Goal: Task Accomplishment & Management: Complete application form

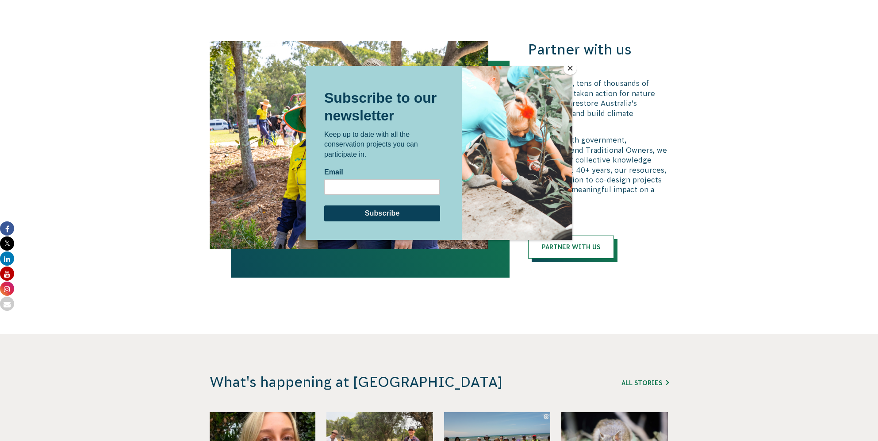
scroll to position [2138, 0]
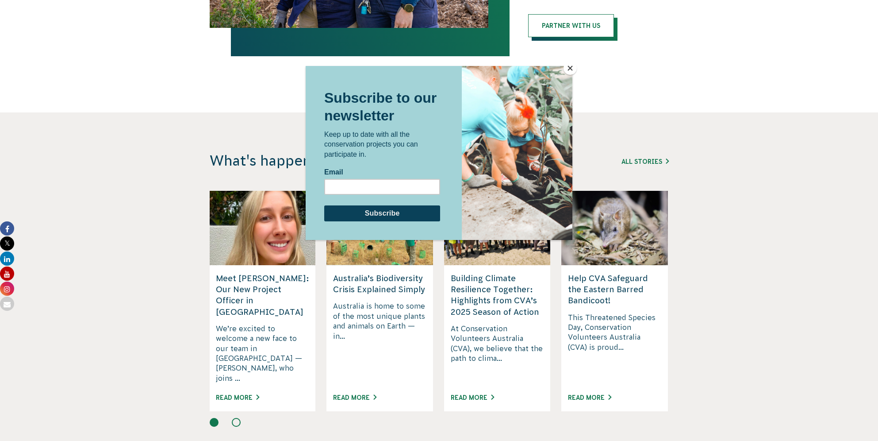
click at [575, 70] on button "Close" at bounding box center [570, 68] width 13 height 13
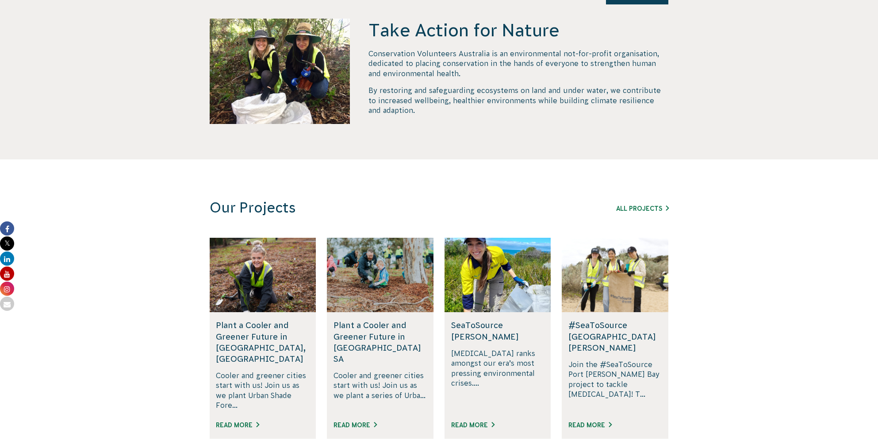
scroll to position [0, 0]
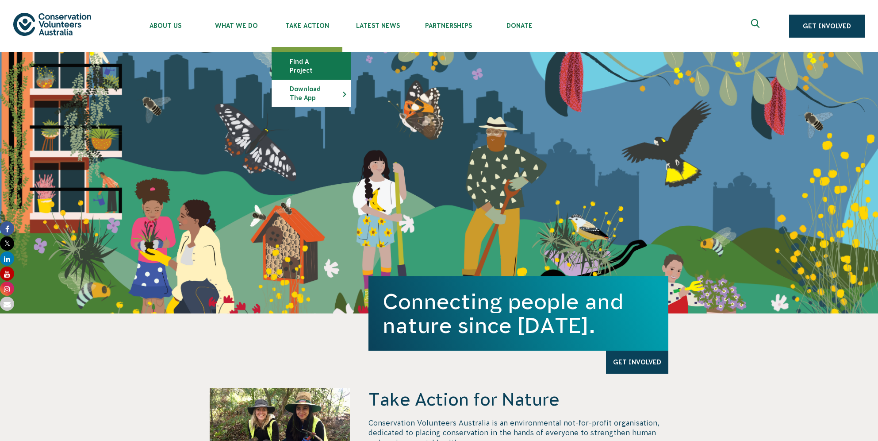
click at [310, 64] on link "Find a project" at bounding box center [311, 66] width 79 height 27
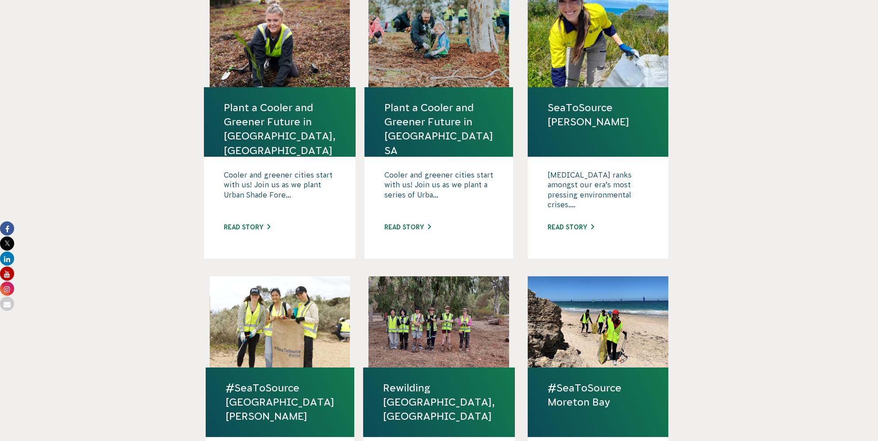
scroll to position [369, 0]
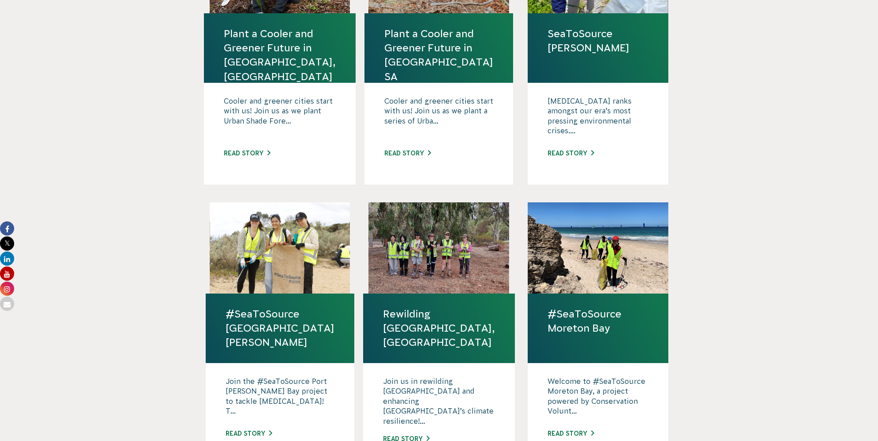
click at [415, 307] on link "Rewilding [GEOGRAPHIC_DATA], [GEOGRAPHIC_DATA]" at bounding box center [439, 328] width 112 height 43
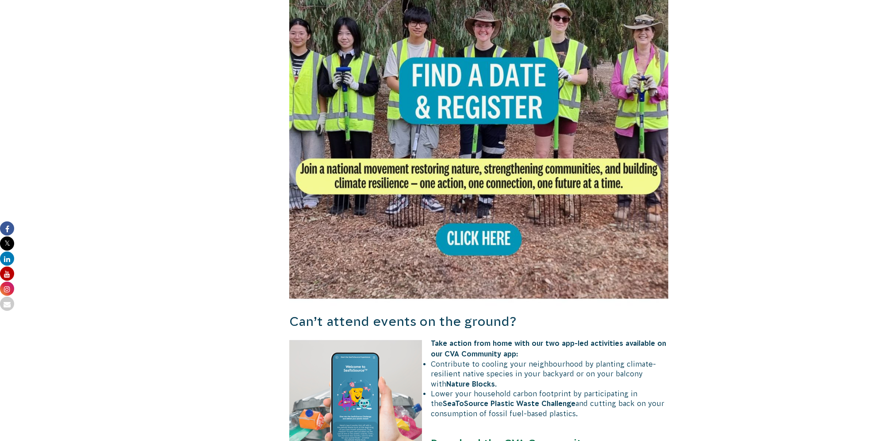
scroll to position [590, 0]
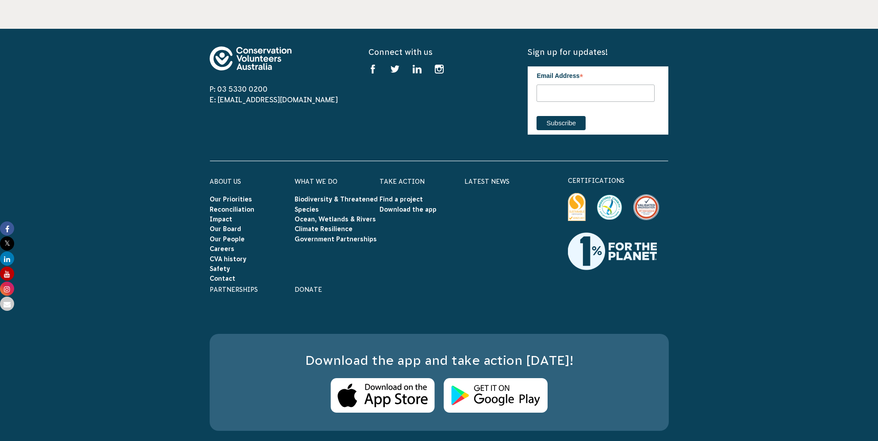
scroll to position [1180, 0]
